Goal: Navigation & Orientation: Find specific page/section

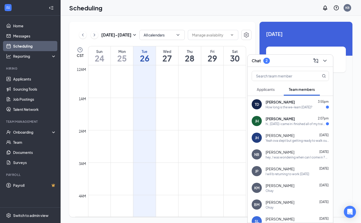
scroll to position [248, 0]
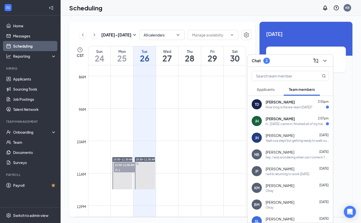
click at [309, 123] on div "hi , [DATE] i came in i finished all of my training videos when will i come bac…" at bounding box center [296, 123] width 60 height 4
